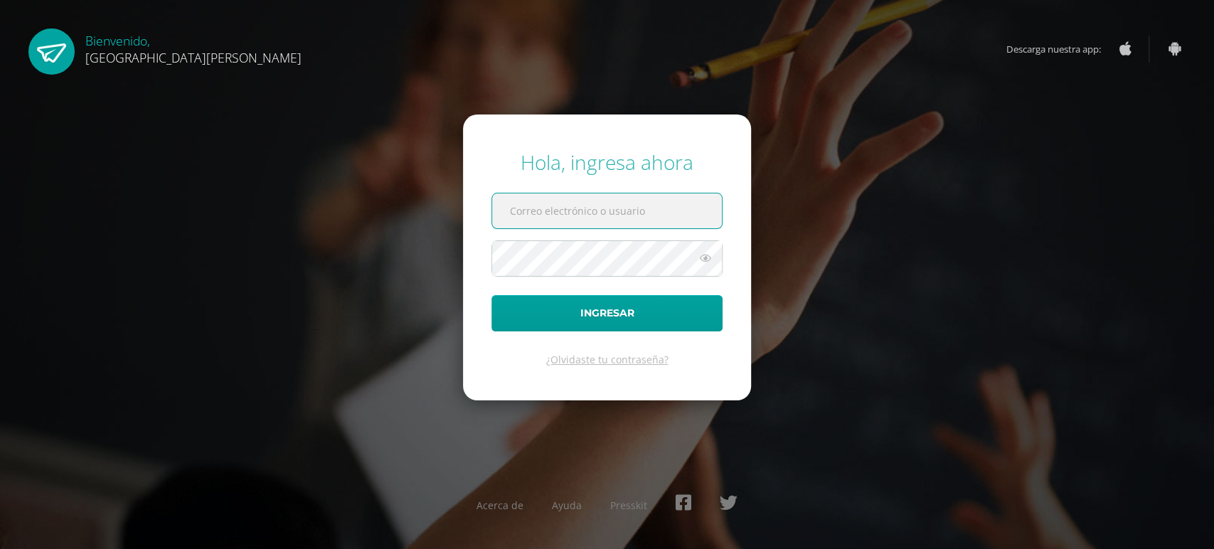
click at [539, 209] on input "text" at bounding box center [607, 210] width 230 height 35
type input "[EMAIL_ADDRESS][DOMAIN_NAME]"
click at [562, 307] on button "Ingresar" at bounding box center [606, 313] width 231 height 36
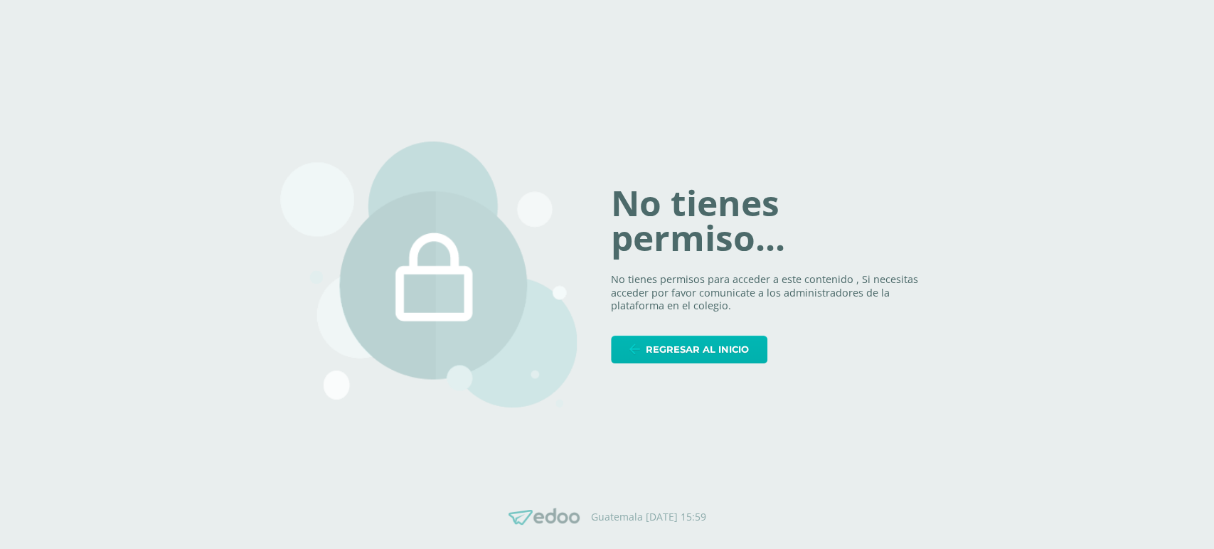
click at [651, 351] on span "Regresar al inicio" at bounding box center [697, 349] width 103 height 26
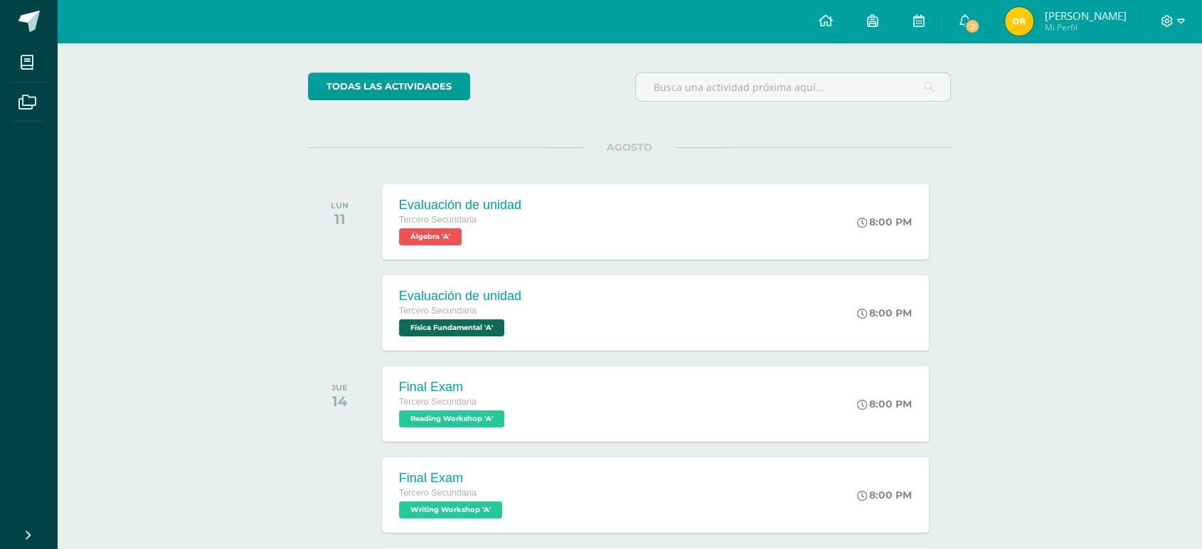
scroll to position [97, 0]
click at [983, 33] on link "2" at bounding box center [964, 21] width 46 height 43
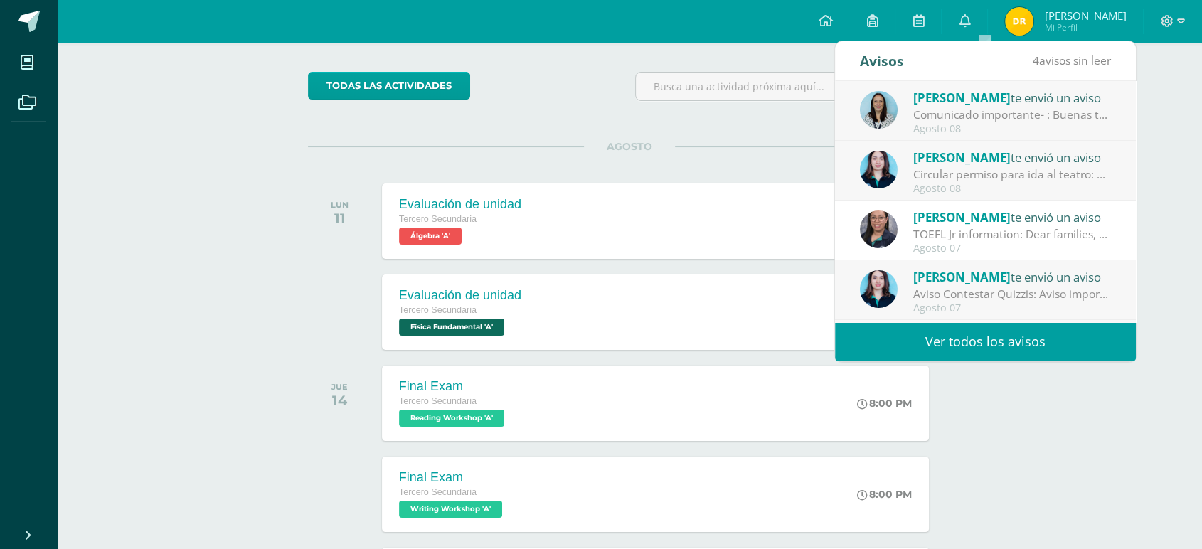
click at [952, 126] on div "Agosto 08" at bounding box center [1012, 129] width 198 height 12
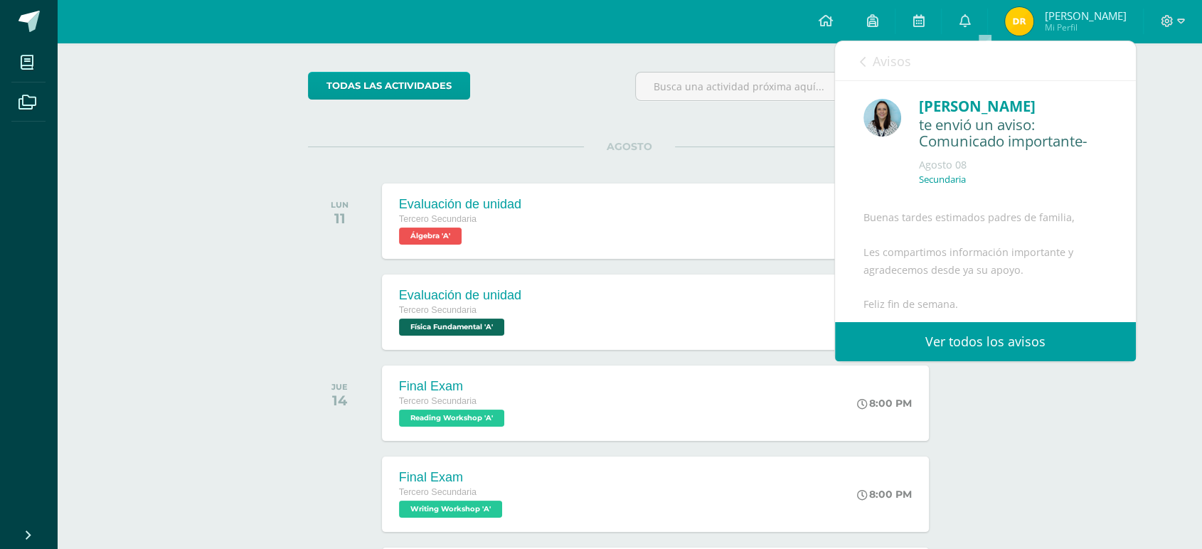
click at [862, 63] on icon at bounding box center [863, 61] width 6 height 11
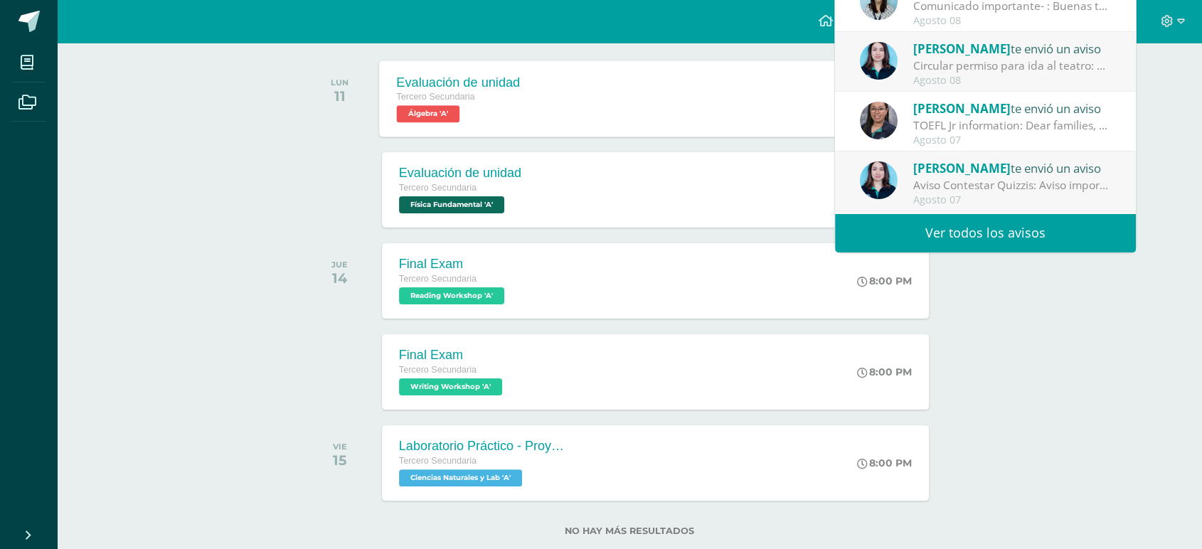
scroll to position [221, 0]
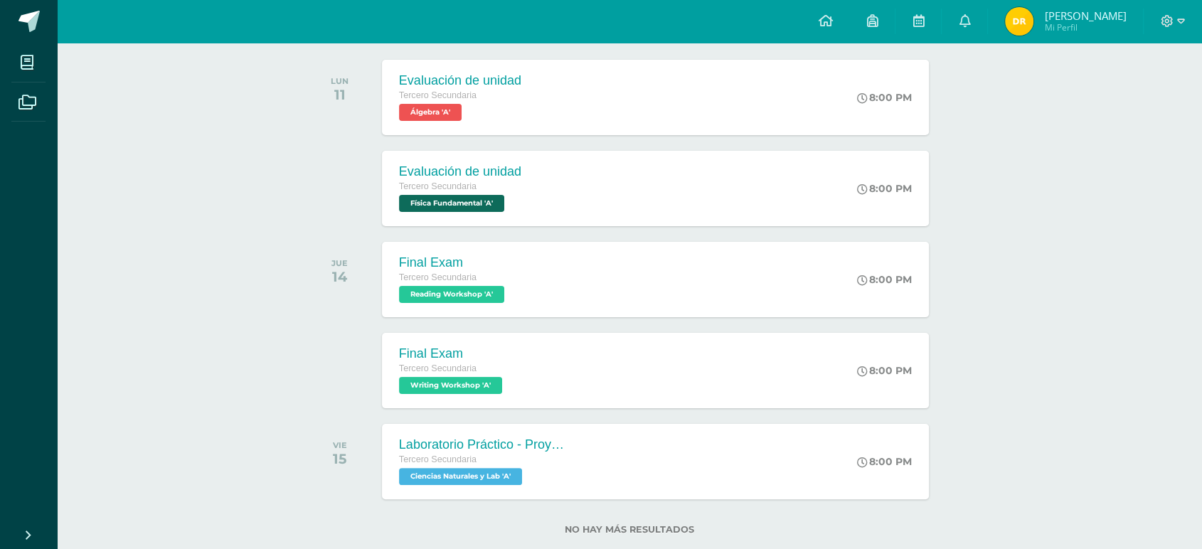
click at [295, 406] on div "todas las Actividades No tienes actividades Échale un vistazo a los demás perío…" at bounding box center [629, 250] width 700 height 661
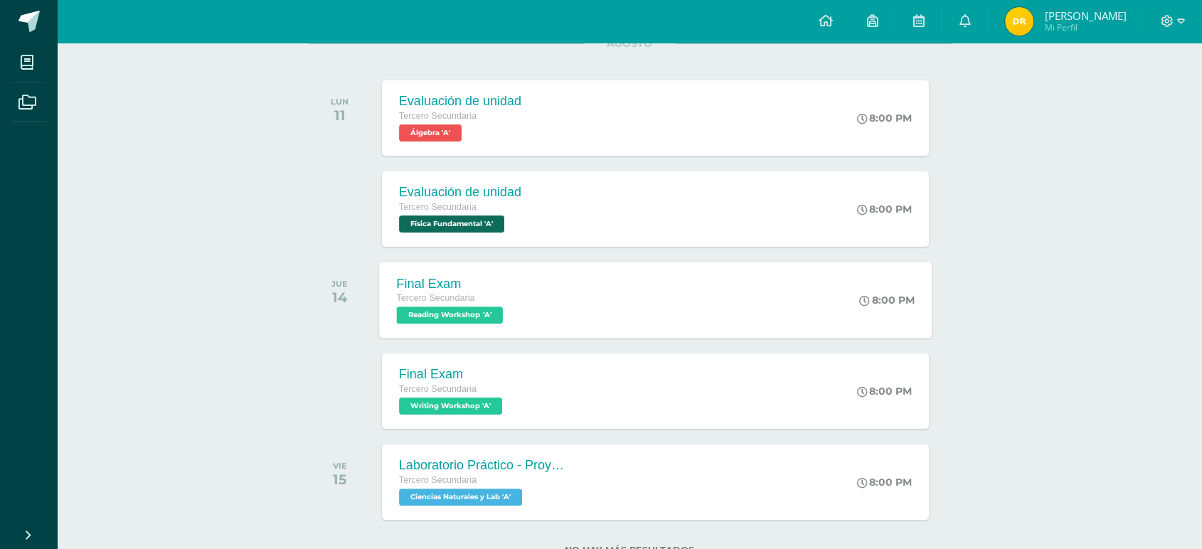
scroll to position [200, 0]
click at [1178, 31] on div at bounding box center [1172, 21] width 58 height 43
click at [1175, 18] on span at bounding box center [1172, 22] width 24 height 16
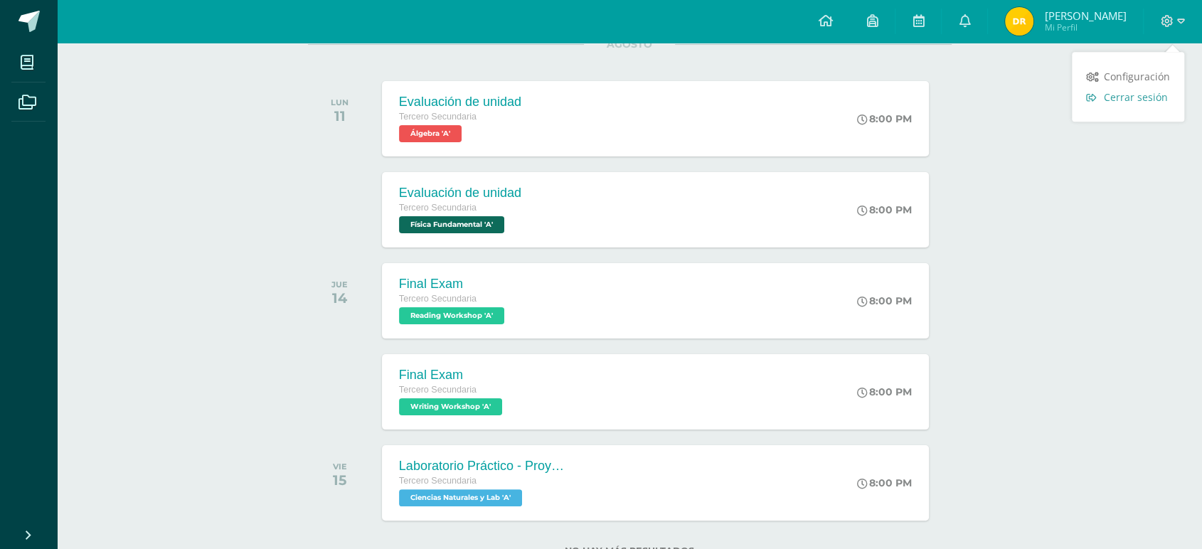
click at [1121, 91] on span "Cerrar sesión" at bounding box center [1136, 97] width 64 height 14
click at [1121, 92] on span "Cerrar sesión" at bounding box center [1136, 97] width 64 height 14
